Goal: Check status

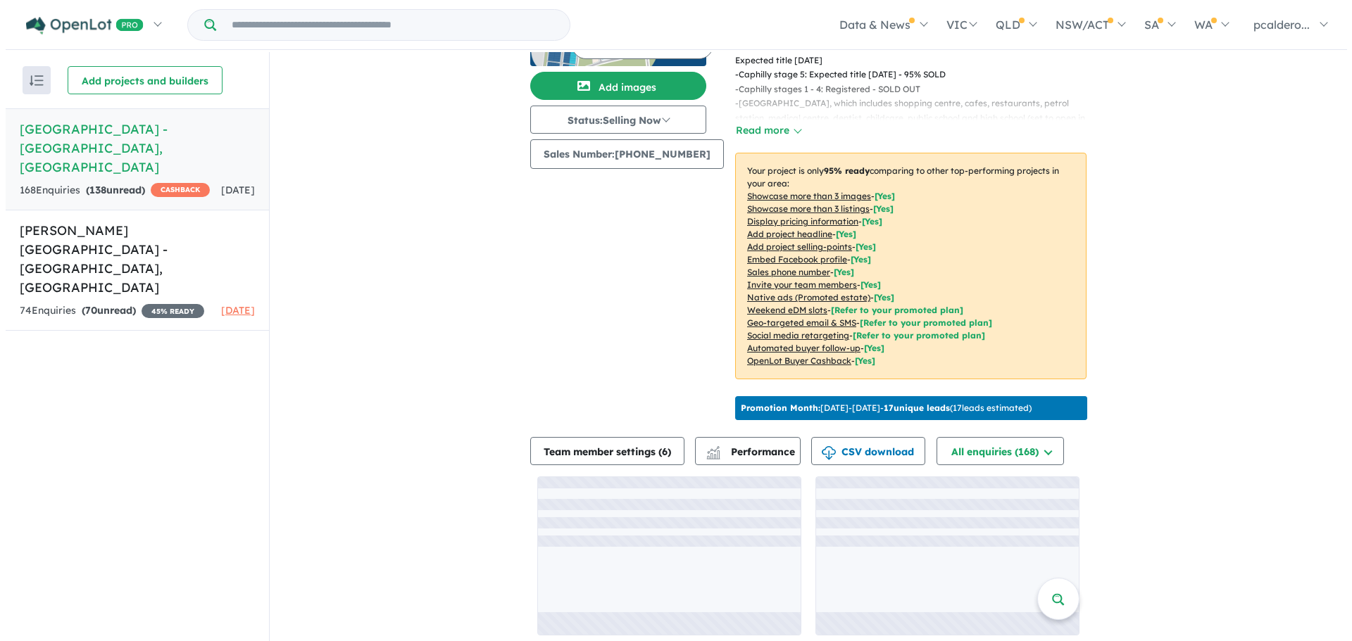
scroll to position [2, 0]
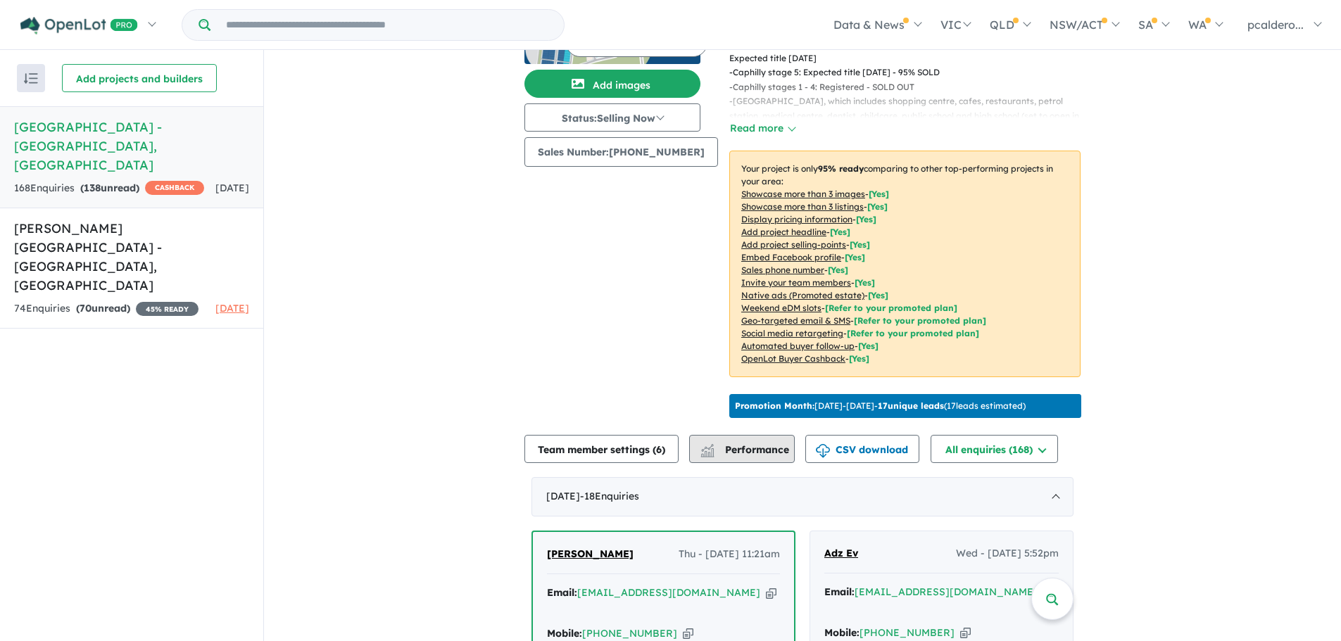
click at [746, 444] on span "Performance" at bounding box center [746, 450] width 87 height 13
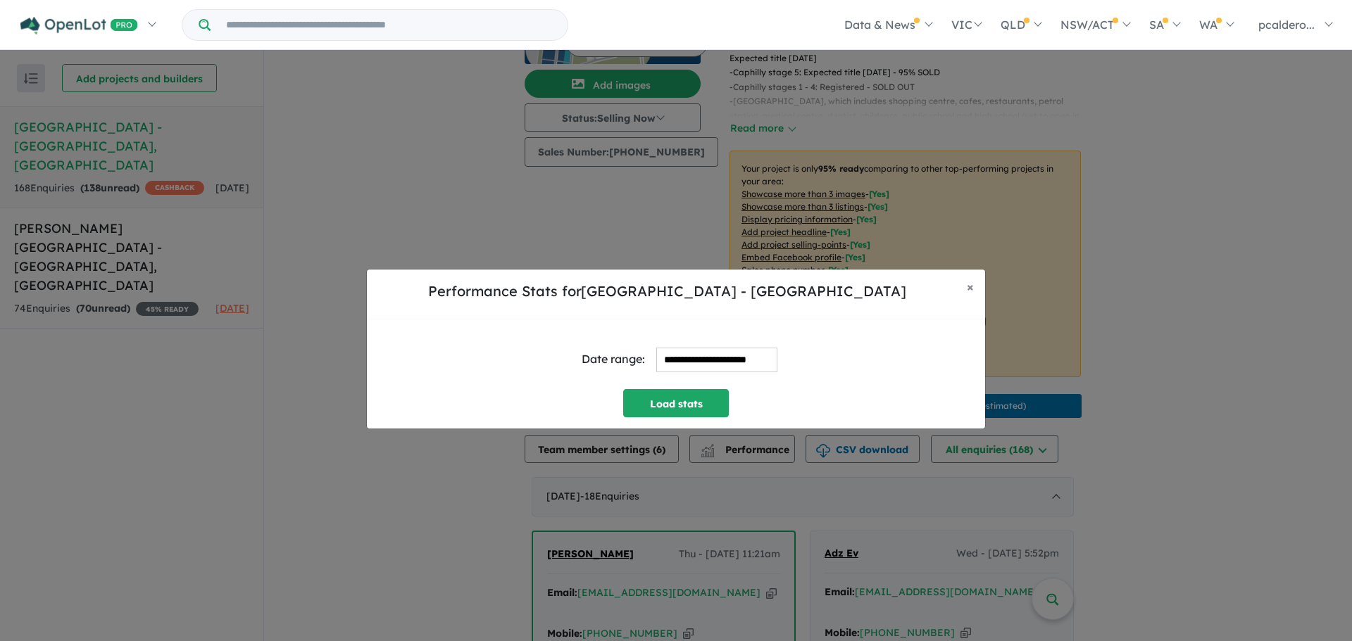
click at [727, 351] on input "**********" at bounding box center [716, 360] width 121 height 25
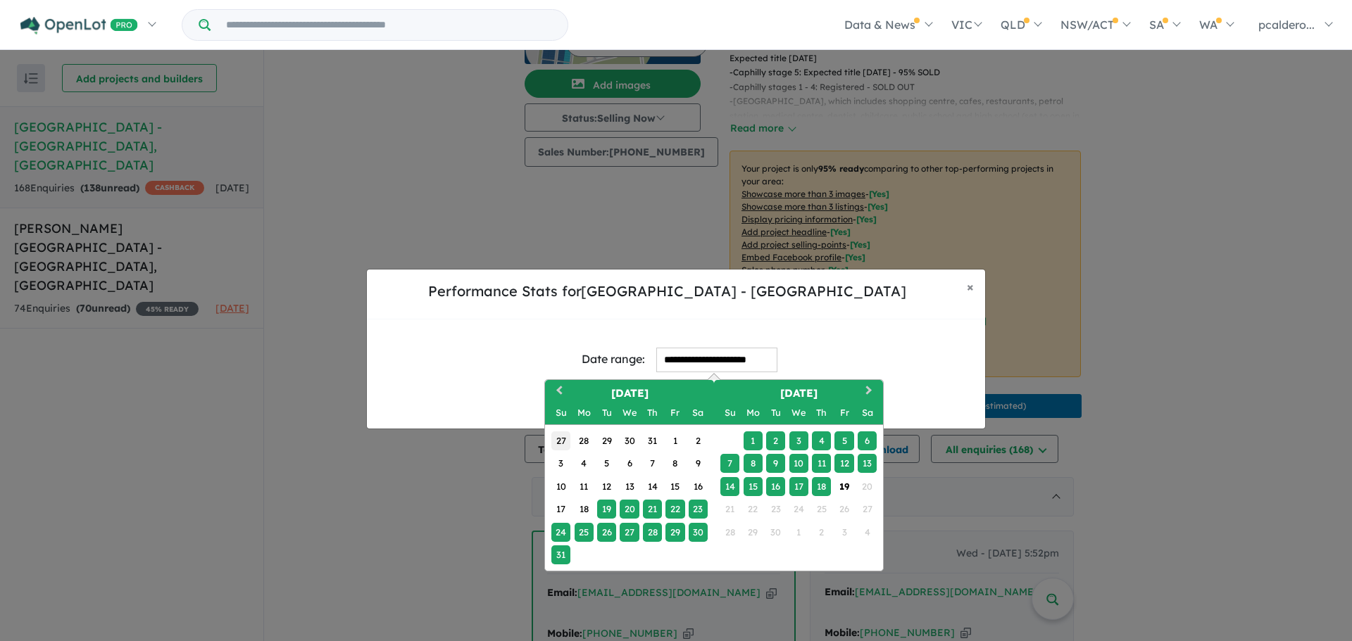
click at [558, 444] on div "27" at bounding box center [560, 441] width 19 height 19
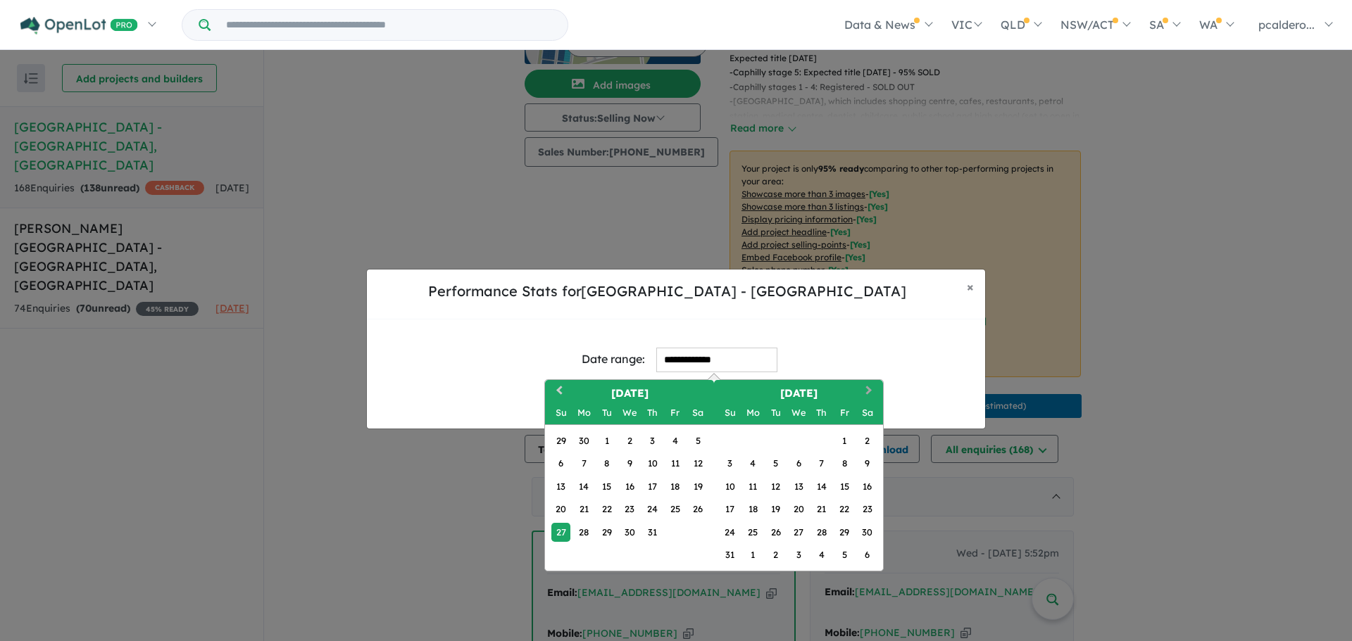
click at [869, 395] on button "Next Month" at bounding box center [870, 393] width 23 height 23
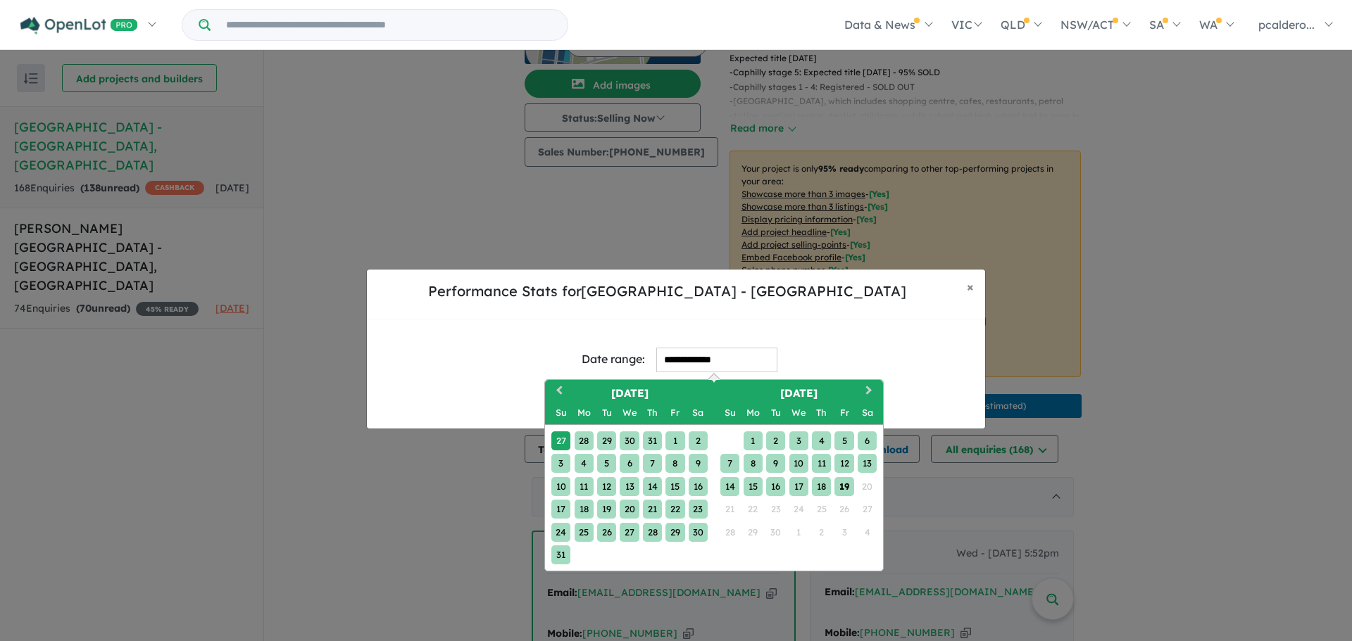
click at [846, 486] on div "19" at bounding box center [843, 486] width 19 height 19
type input "**********"
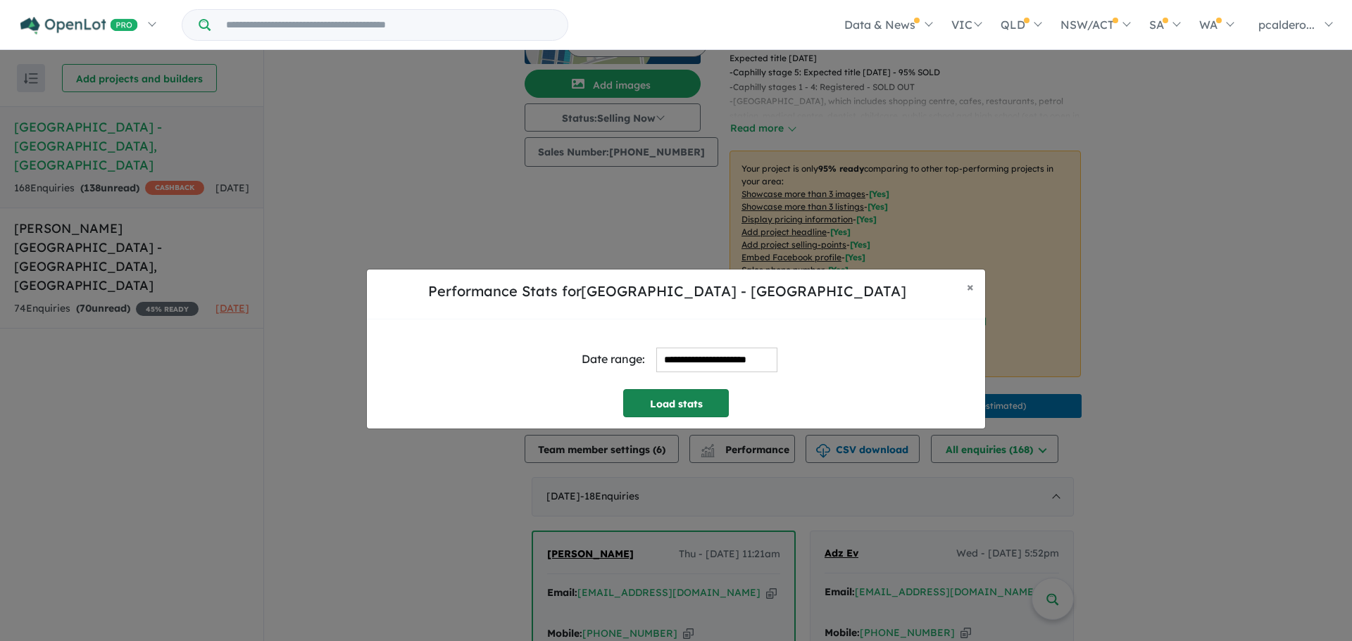
click at [689, 394] on button "Load stats" at bounding box center [676, 403] width 106 height 28
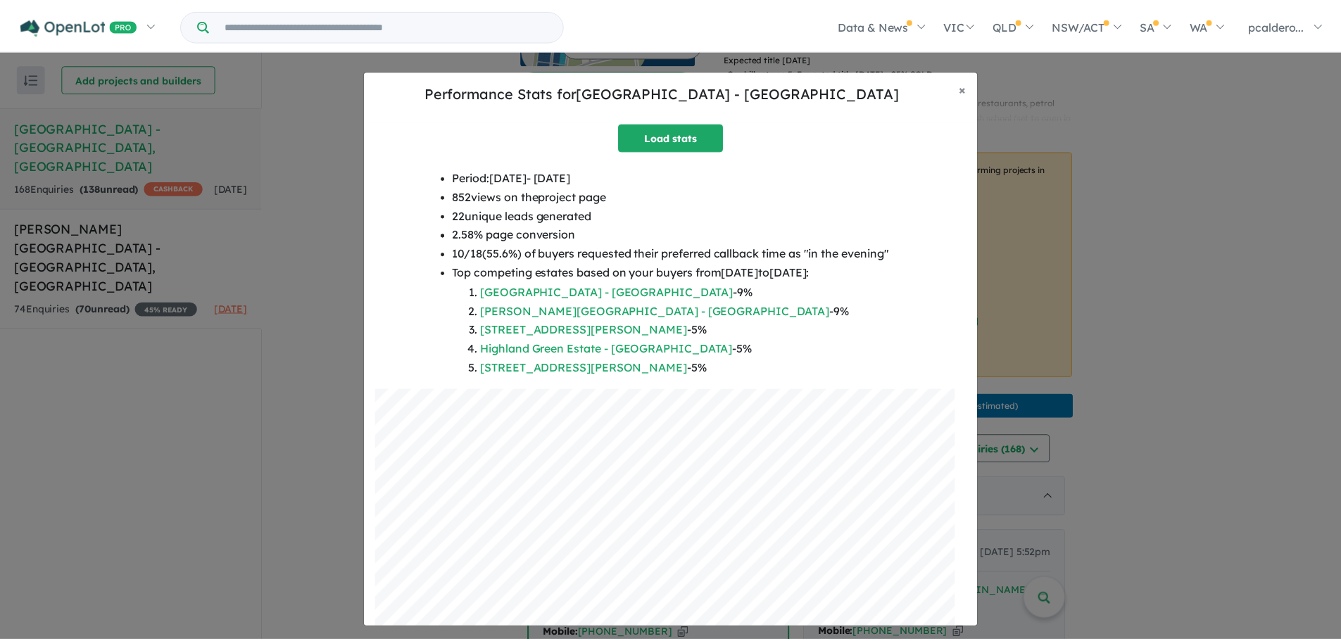
scroll to position [132, 0]
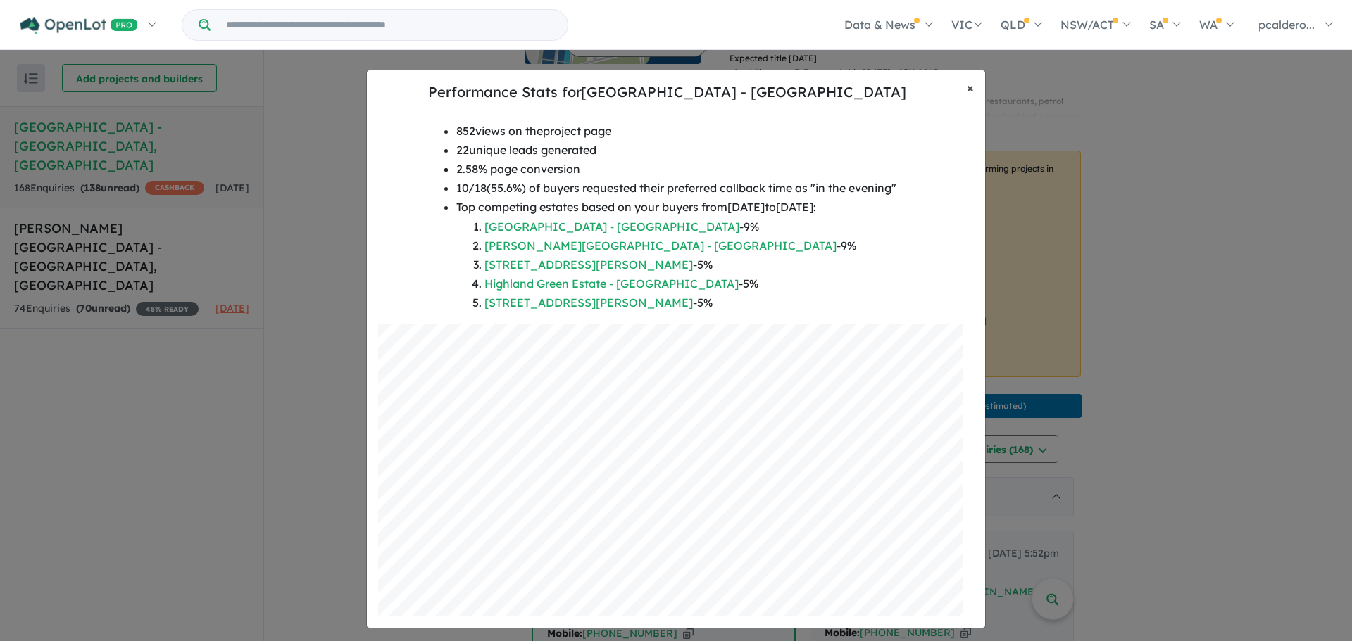
click at [966, 89] on button "× Close" at bounding box center [970, 87] width 30 height 35
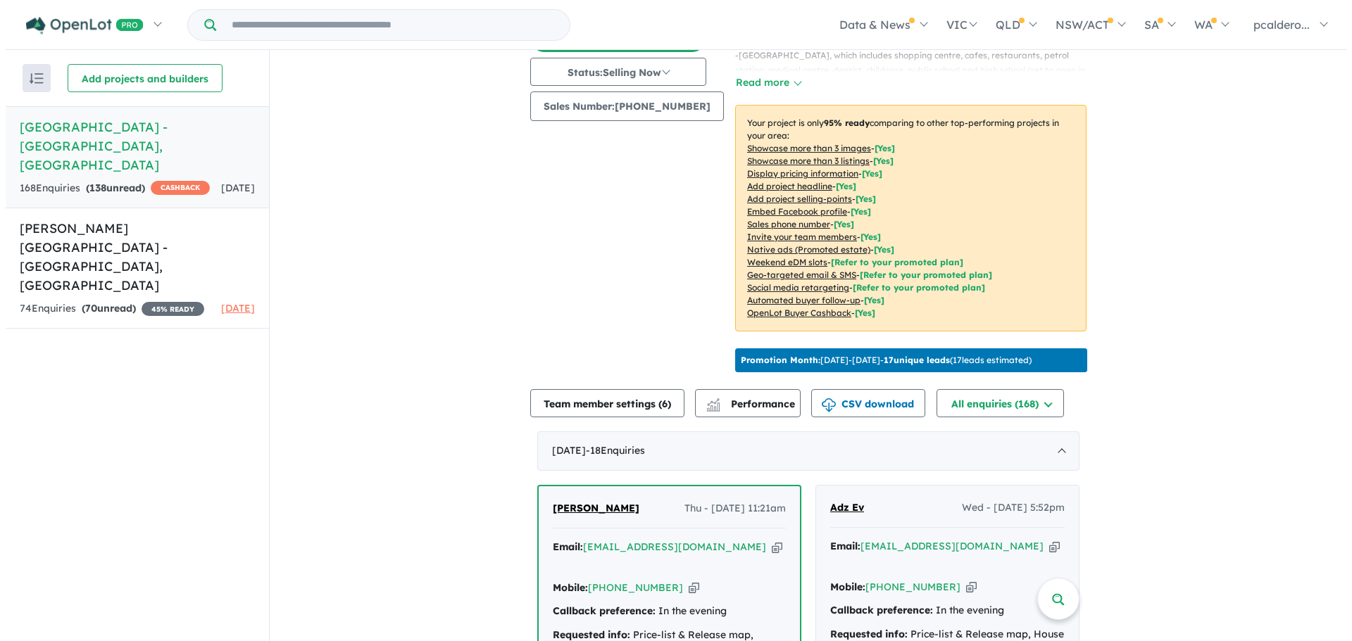
scroll to position [204, 0]
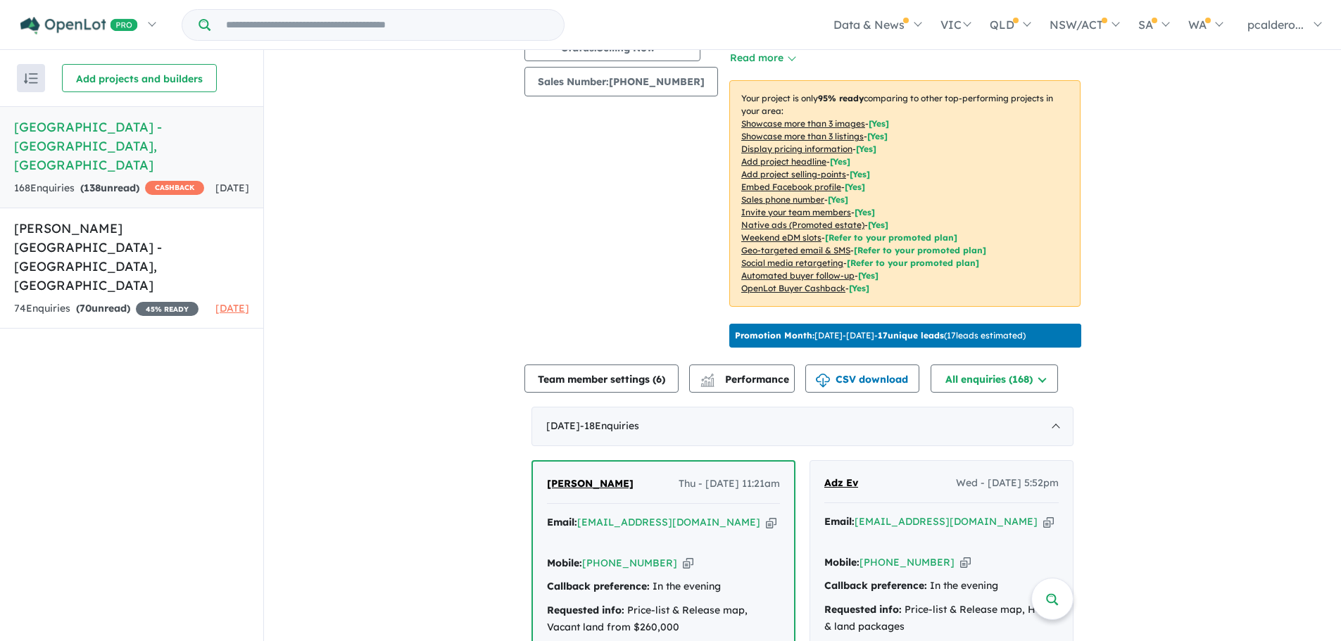
click at [944, 330] on b "17 unique leads" at bounding box center [911, 335] width 66 height 11
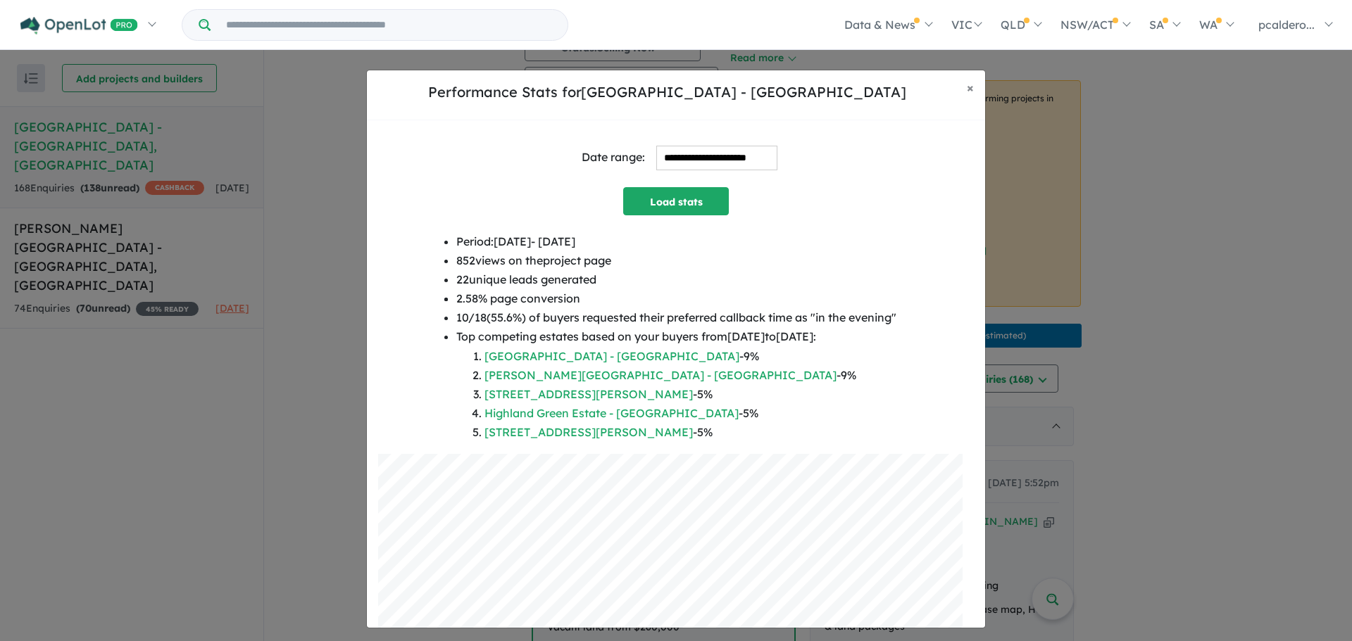
scroll to position [0, 0]
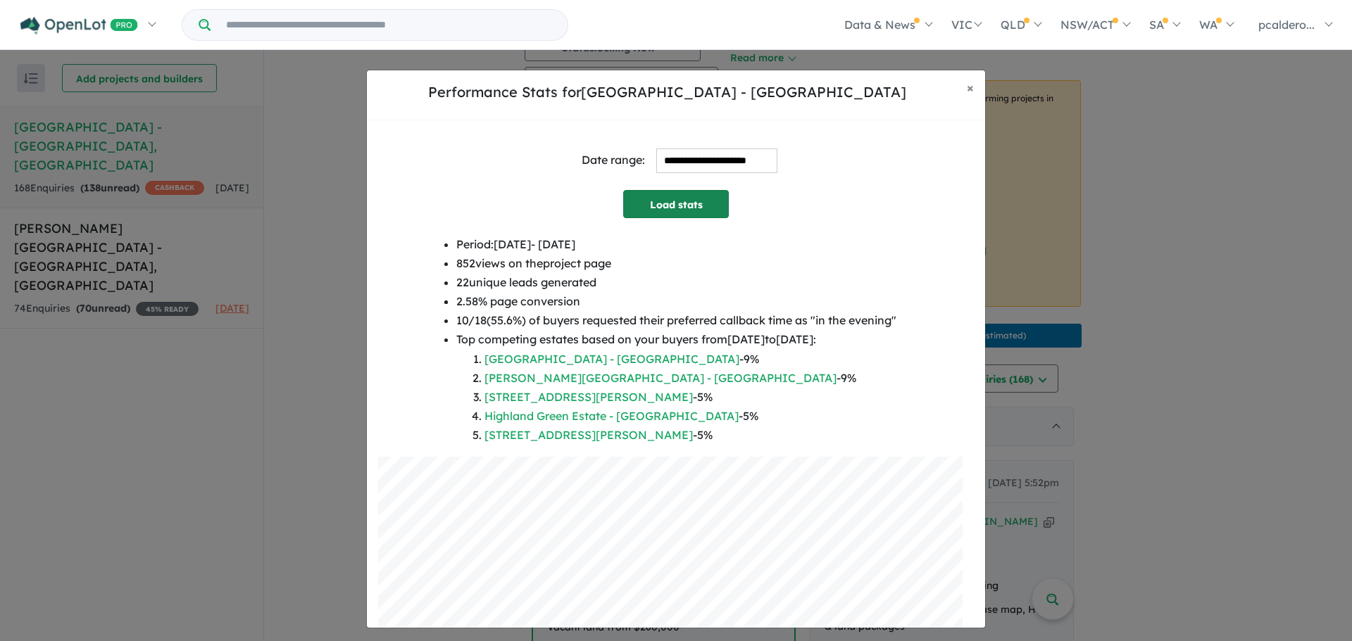
click at [689, 201] on button "Load stats" at bounding box center [676, 204] width 106 height 28
click at [973, 81] on span "×" at bounding box center [970, 88] width 7 height 16
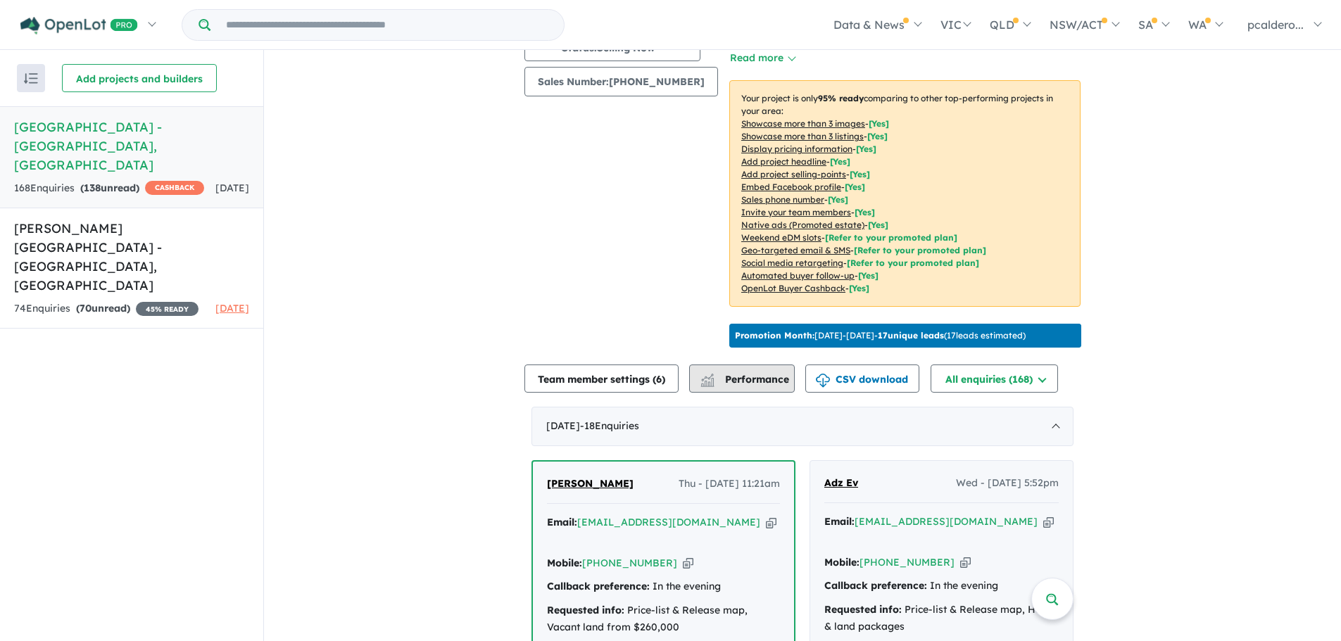
click at [765, 383] on button "Performance" at bounding box center [742, 379] width 106 height 28
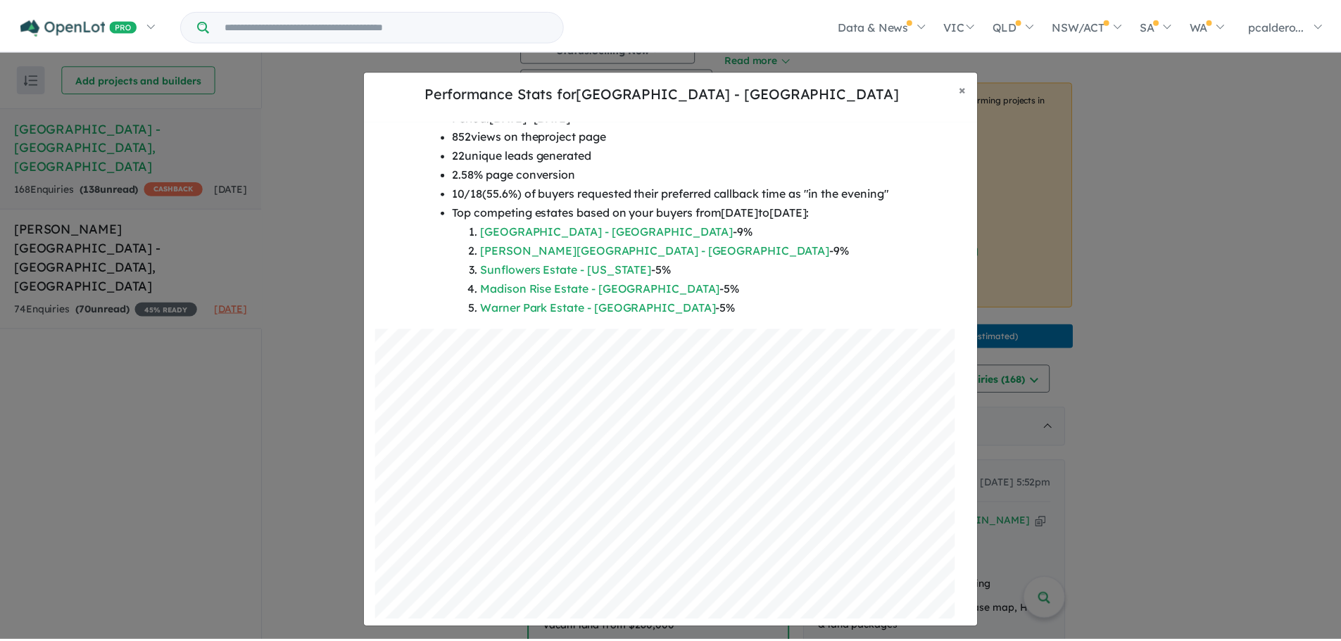
scroll to position [132, 0]
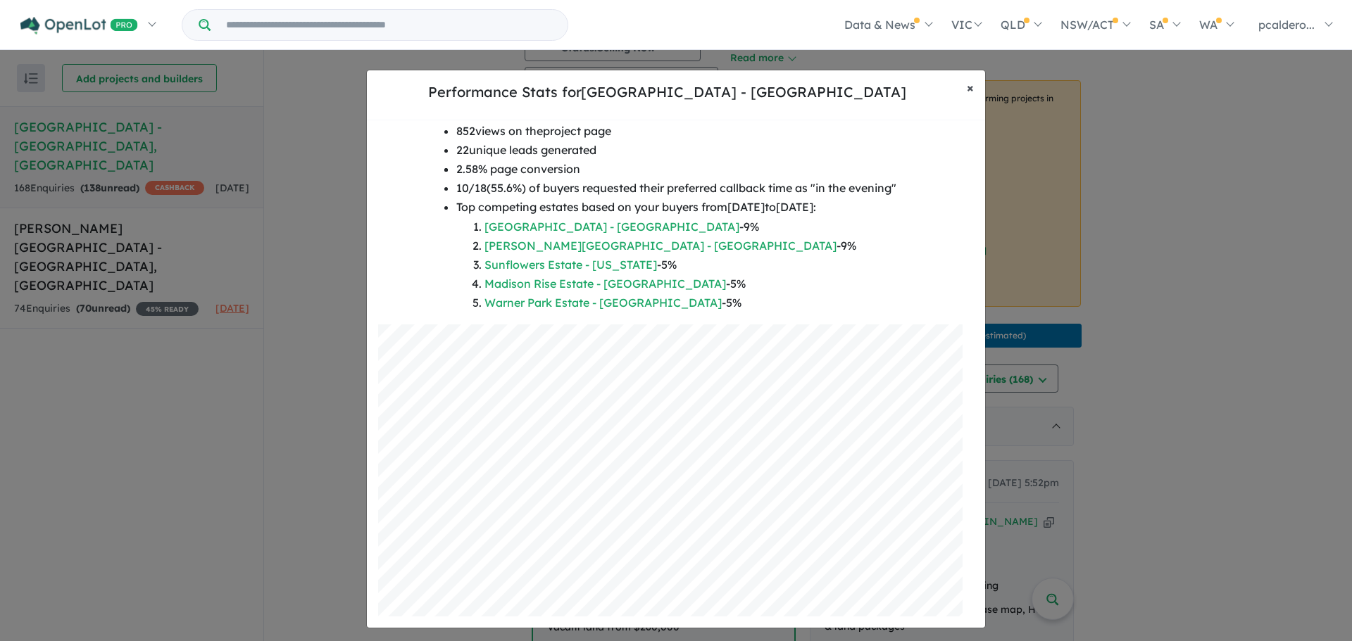
click at [975, 87] on button "× Close" at bounding box center [970, 87] width 30 height 35
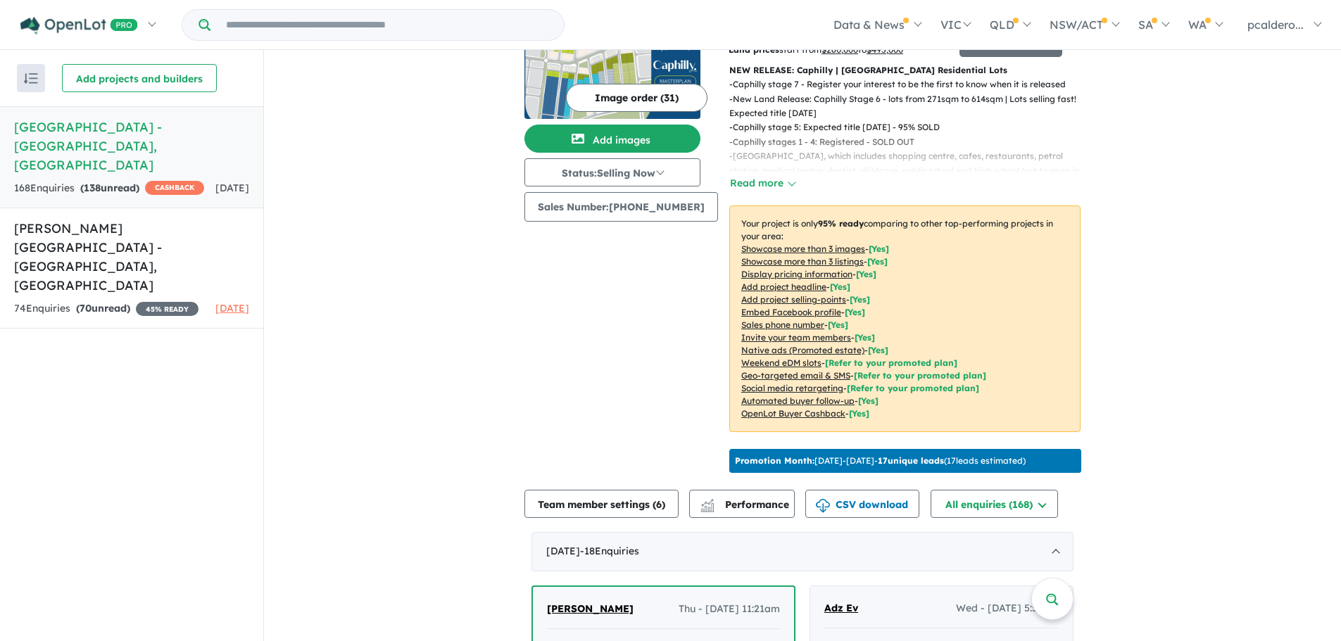
scroll to position [0, 0]
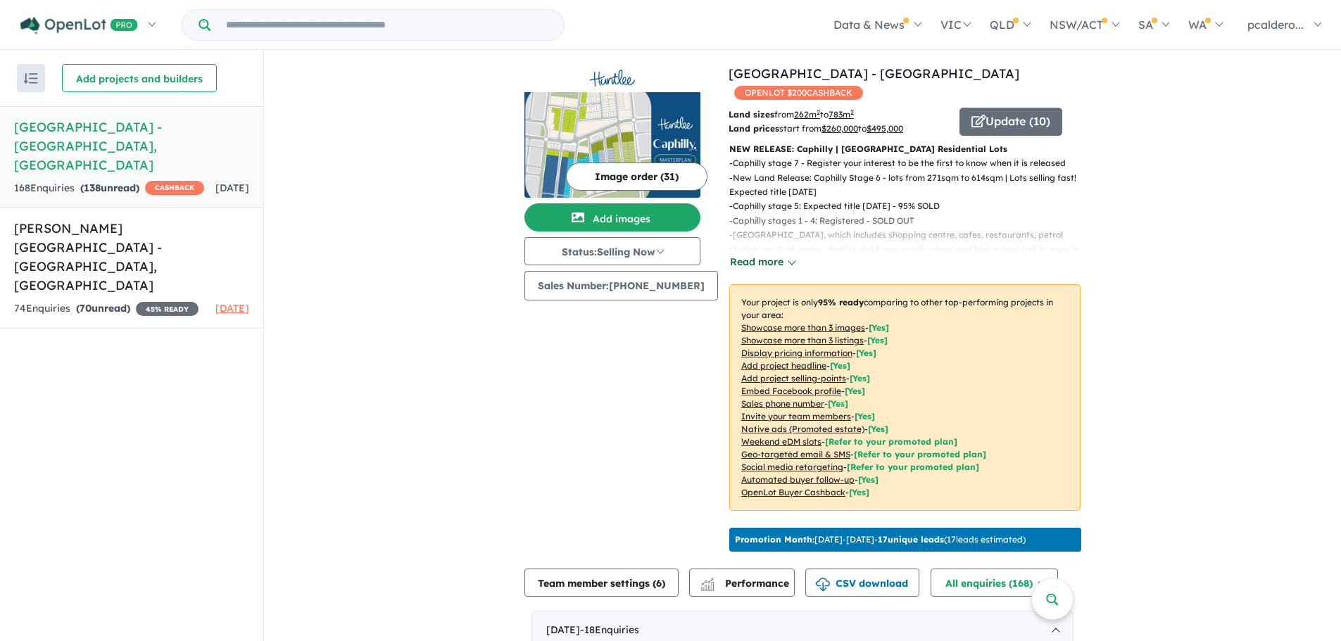
click at [768, 254] on button "Read more" at bounding box center [762, 262] width 66 height 16
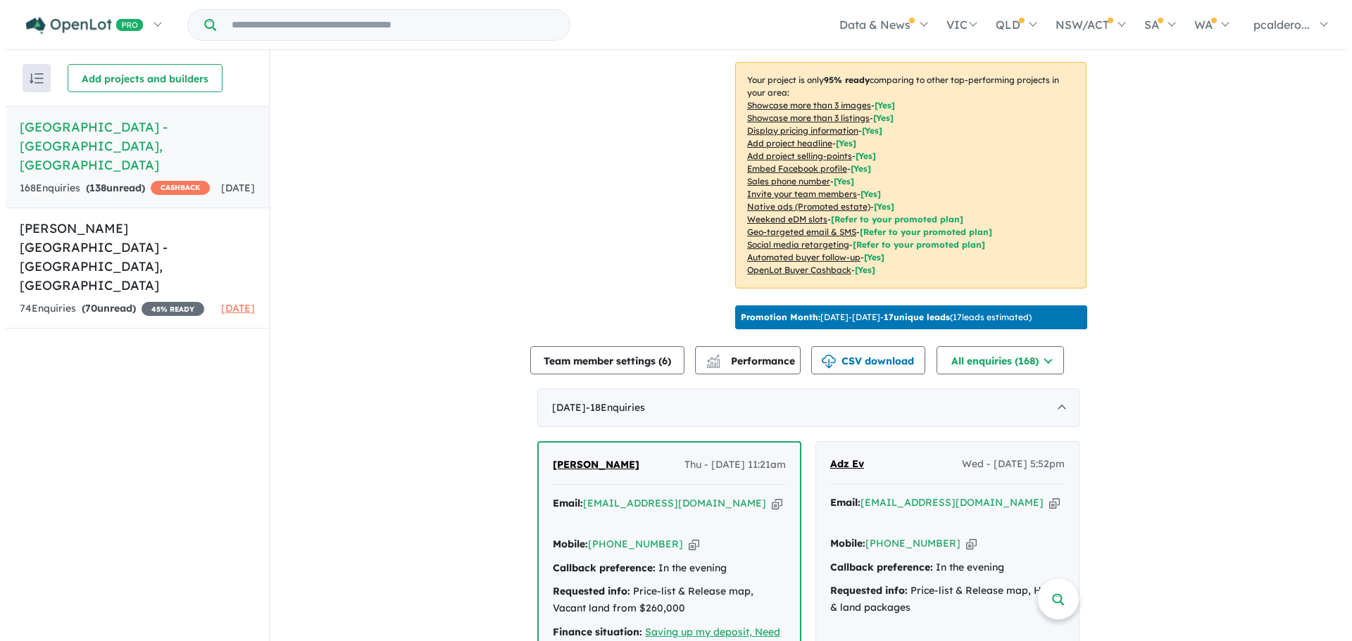
scroll to position [563, 0]
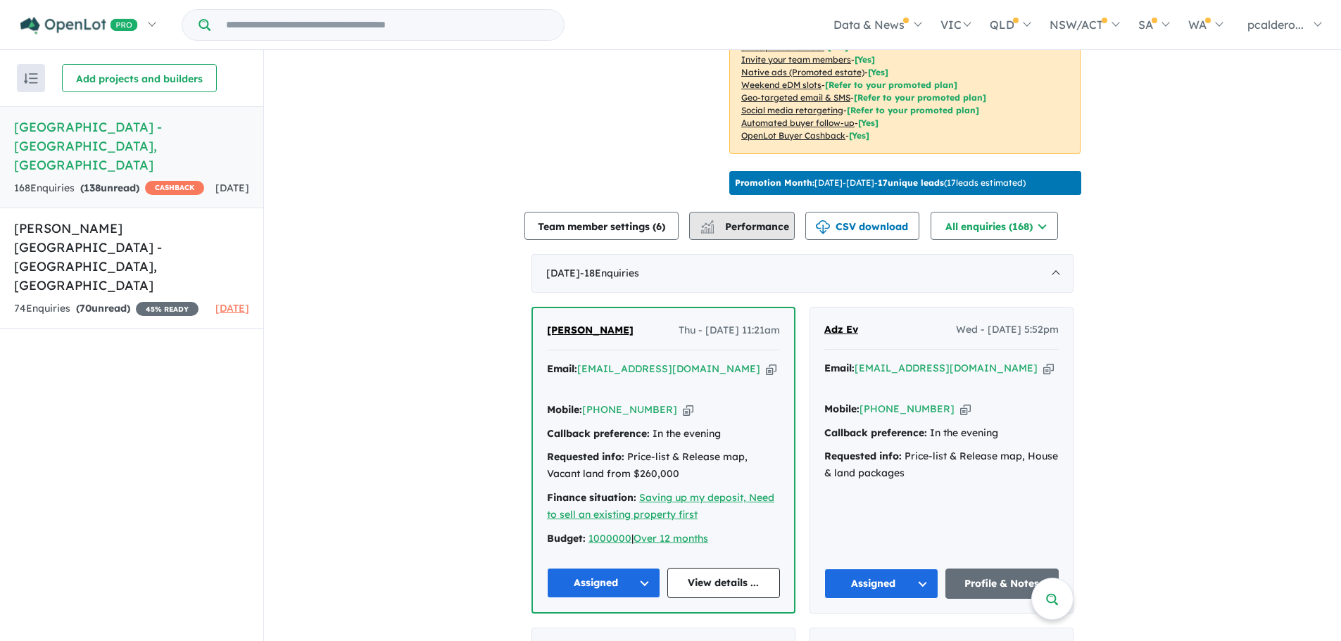
click at [784, 220] on span "Performance" at bounding box center [746, 226] width 87 height 13
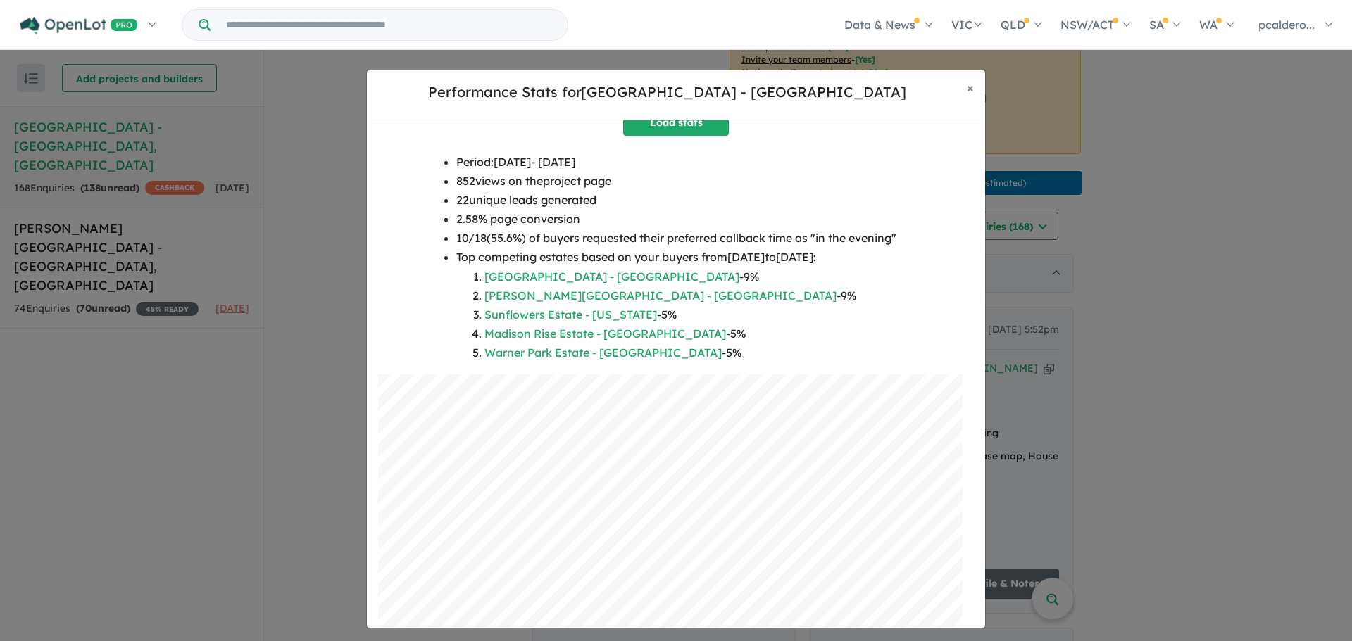
scroll to position [132, 0]
